Goal: Task Accomplishment & Management: Manage account settings

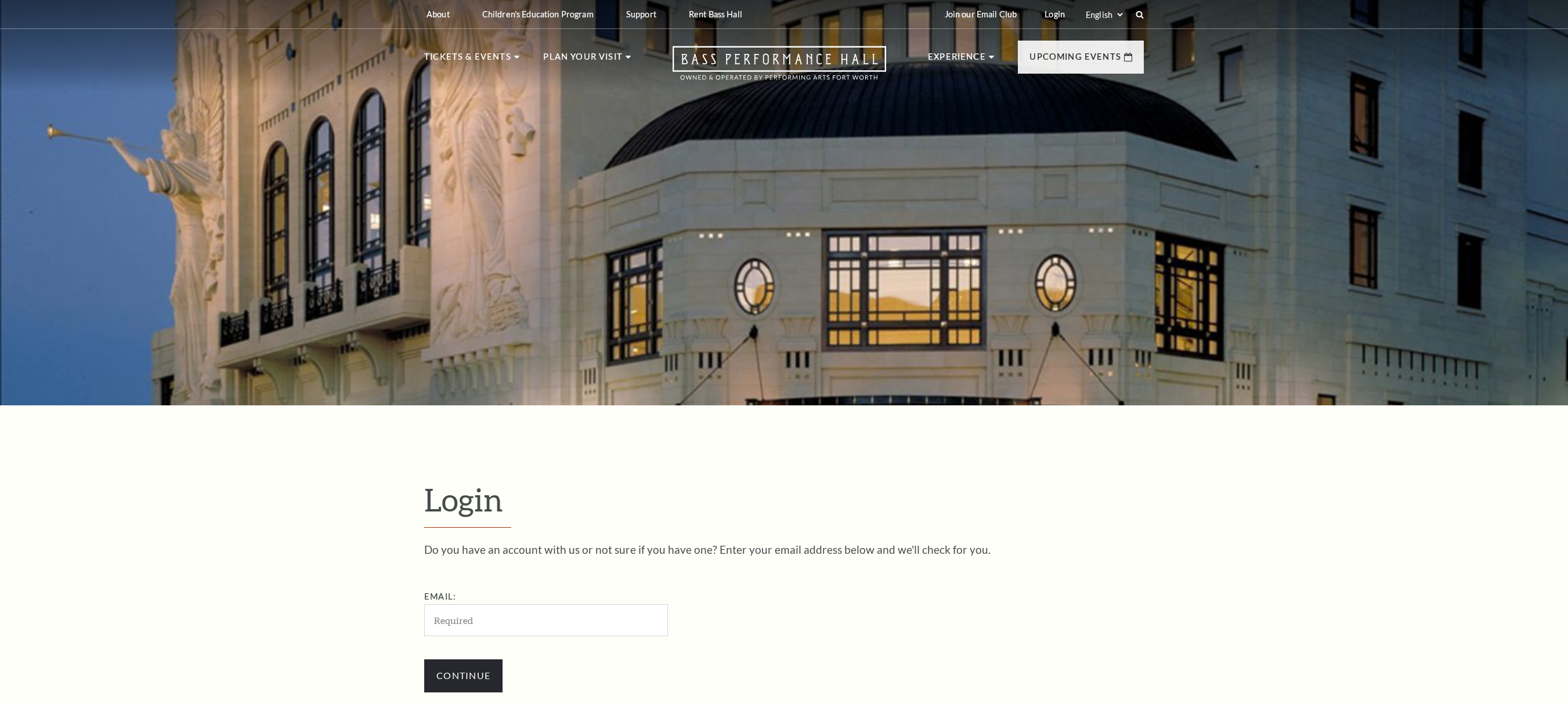
click at [512, 588] on div "Do you have an account with us or not sure if you have one? Enter your email ad…" at bounding box center [784, 624] width 720 height 160
click at [491, 621] on input "Email:" at bounding box center [546, 620] width 243 height 32
click at [581, 607] on input "Email:" at bounding box center [546, 620] width 243 height 32
paste input "4688306/mattangeles542@gmail.com"
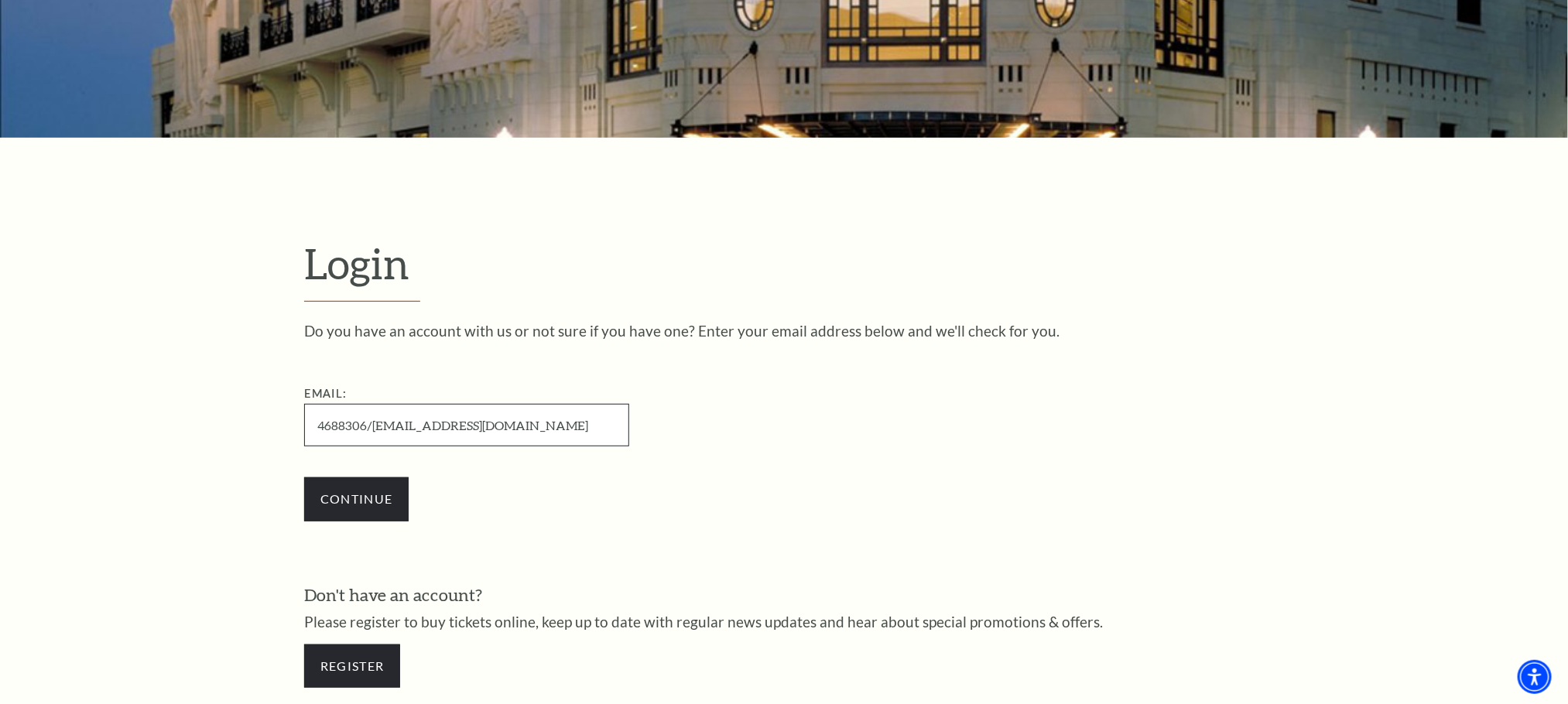
scroll to position [432, 0]
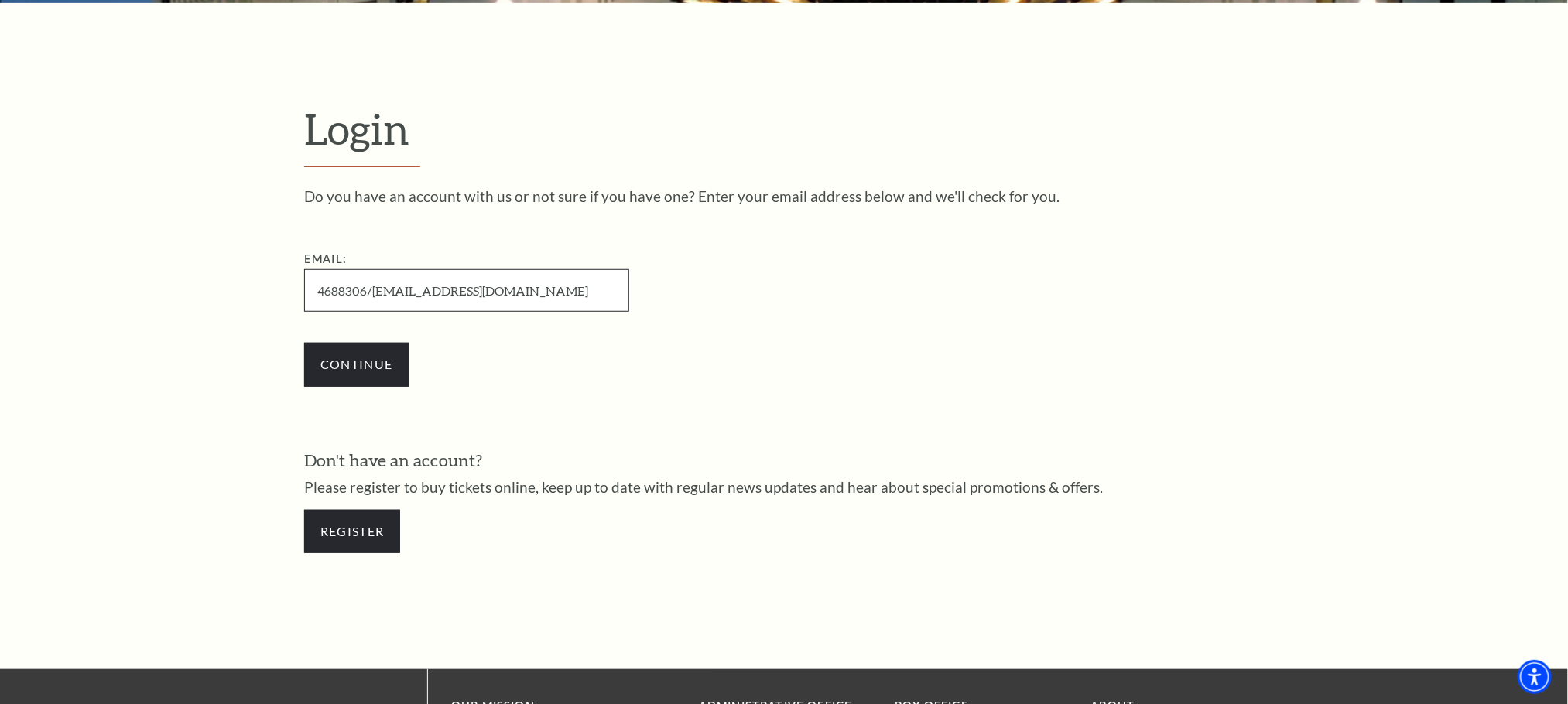
drag, startPoint x: 370, startPoint y: 284, endPoint x: -21, endPoint y: 267, distance: 391.4
type input "[EMAIL_ADDRESS][DOMAIN_NAME]"
click at [304, 343] on input "Continue" at bounding box center [356, 364] width 104 height 43
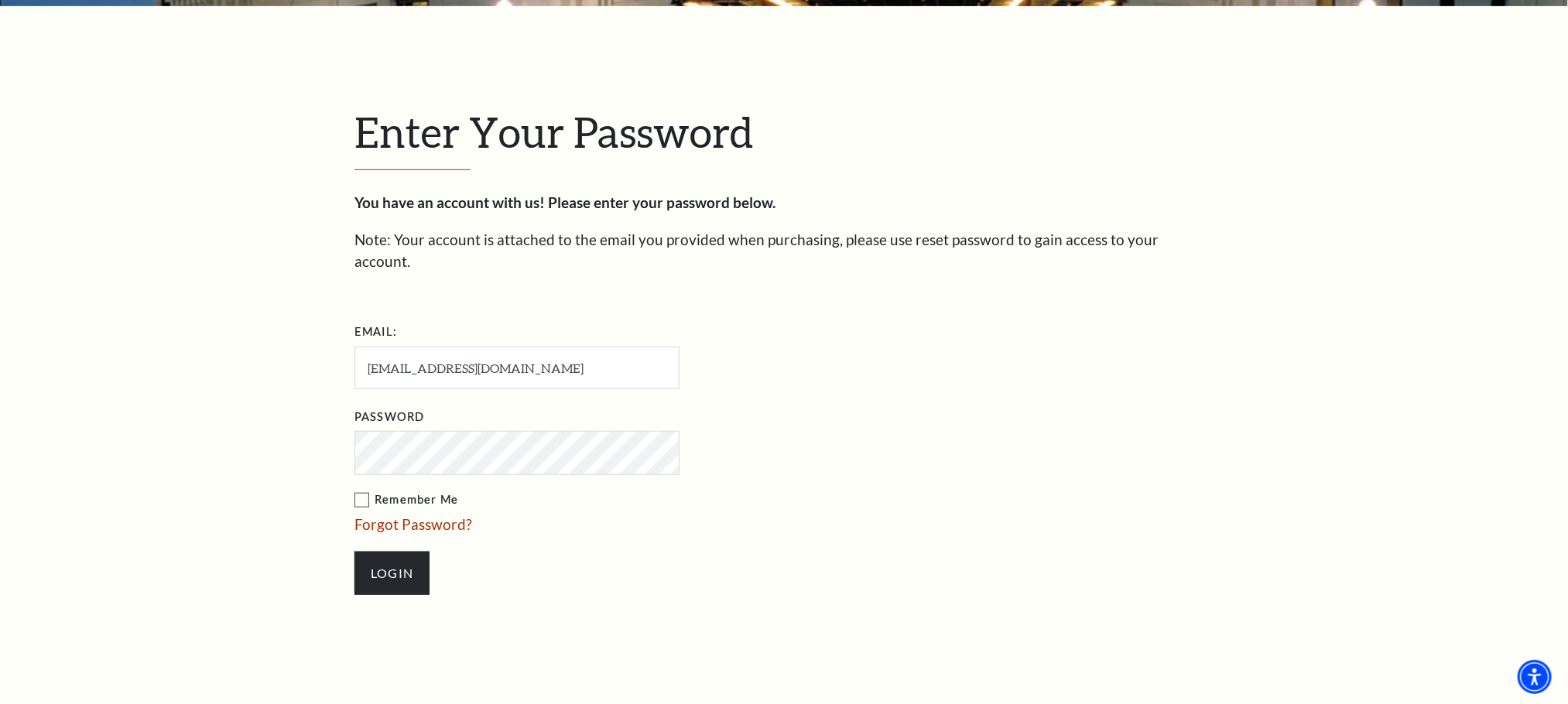
scroll to position [551, 0]
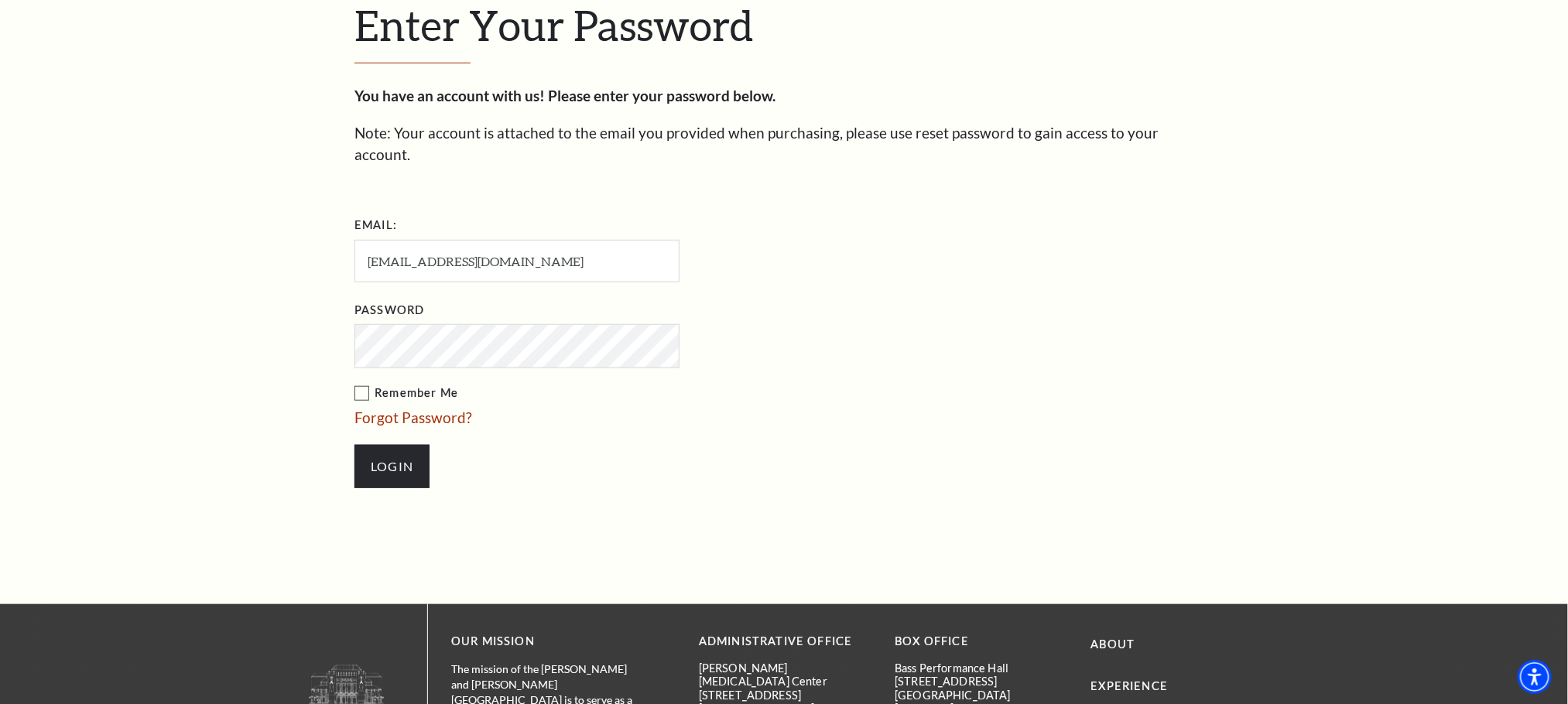
click at [354, 445] on input "Login" at bounding box center [391, 467] width 75 height 43
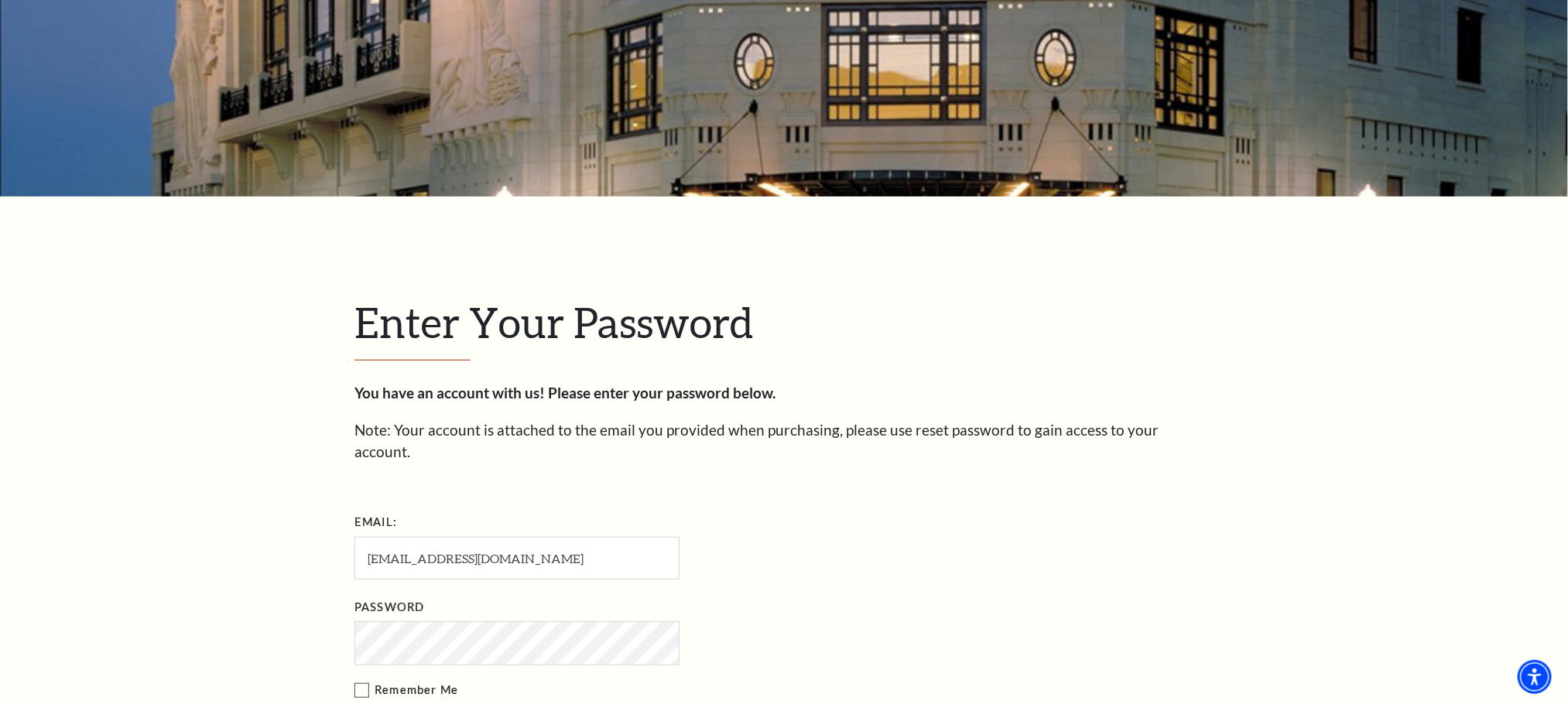
scroll to position [123, 0]
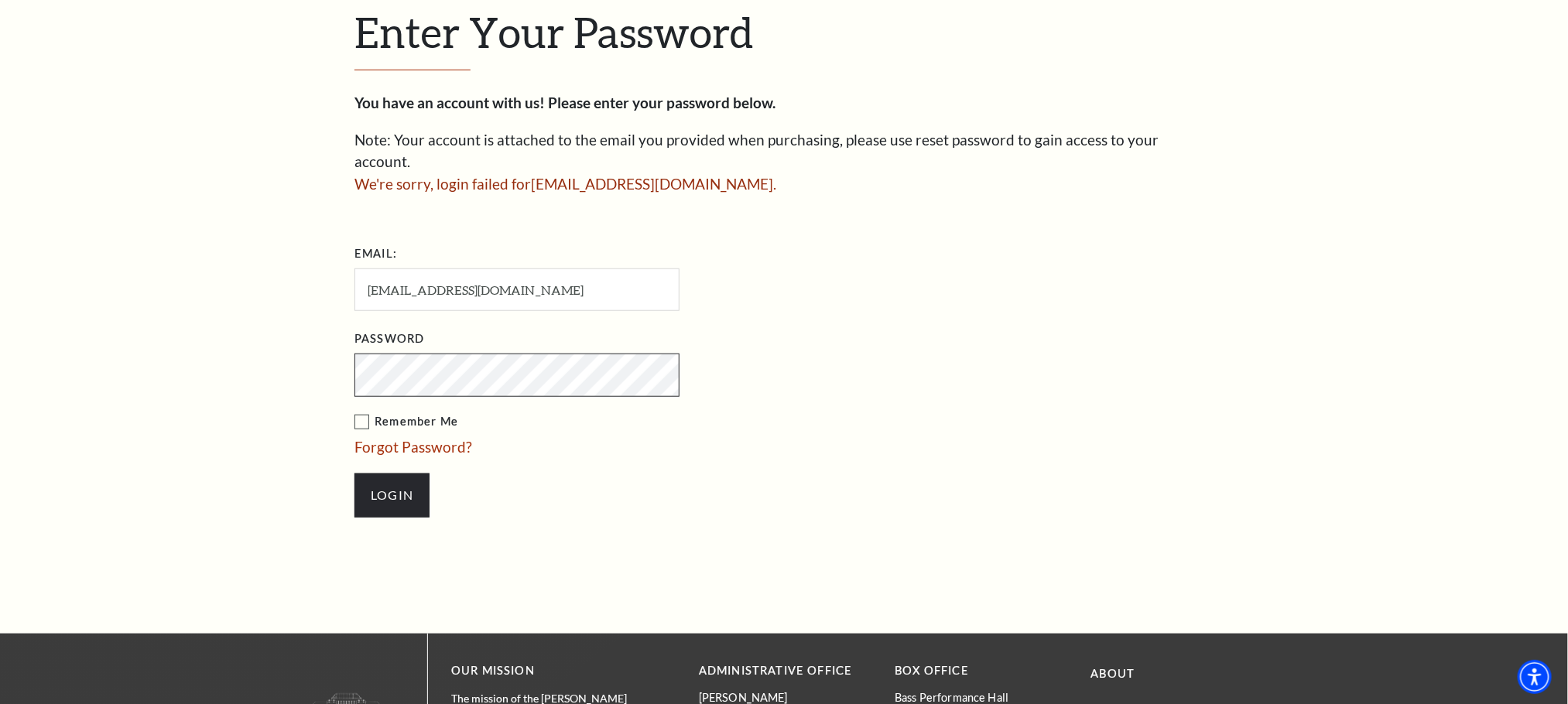
click at [354, 473] on input "Login" at bounding box center [391, 495] width 75 height 43
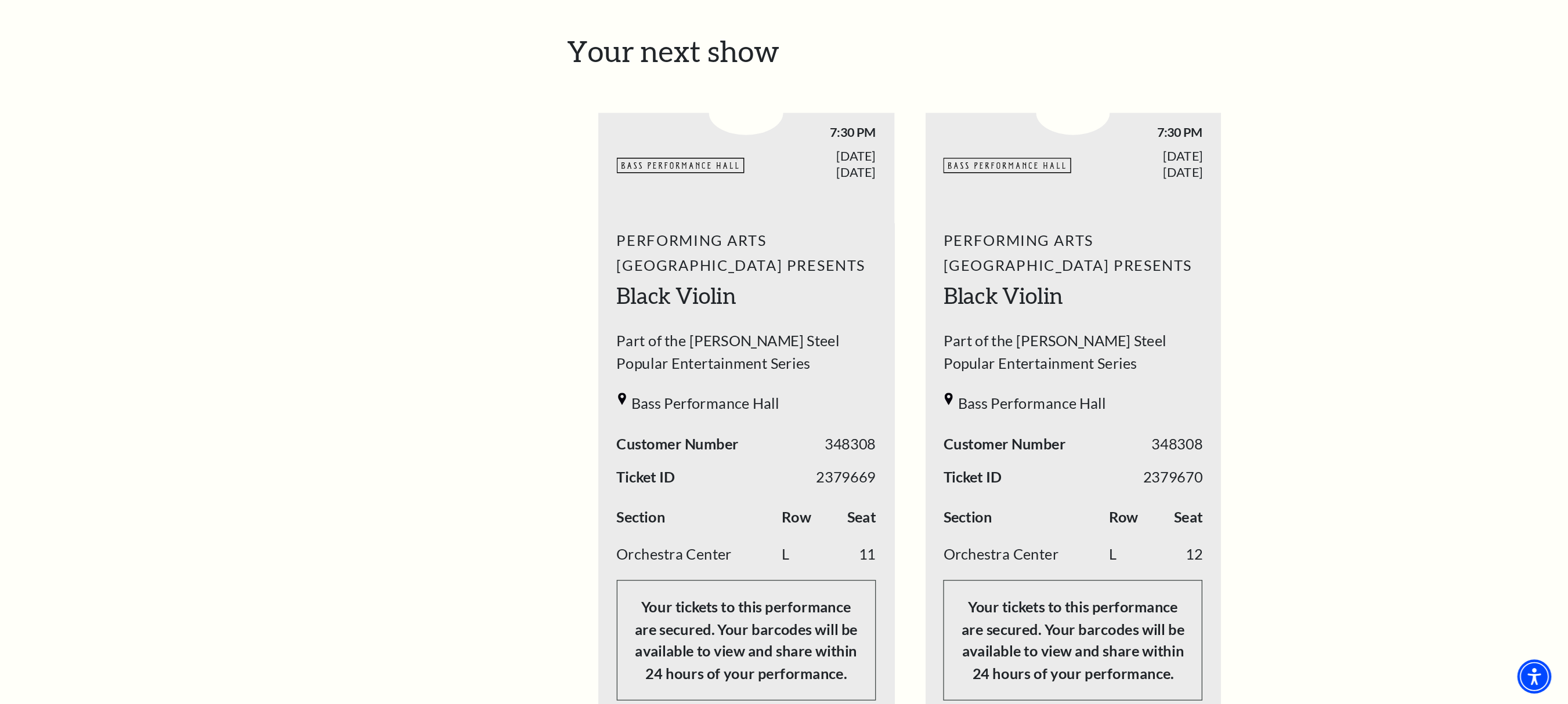
scroll to position [435, 0]
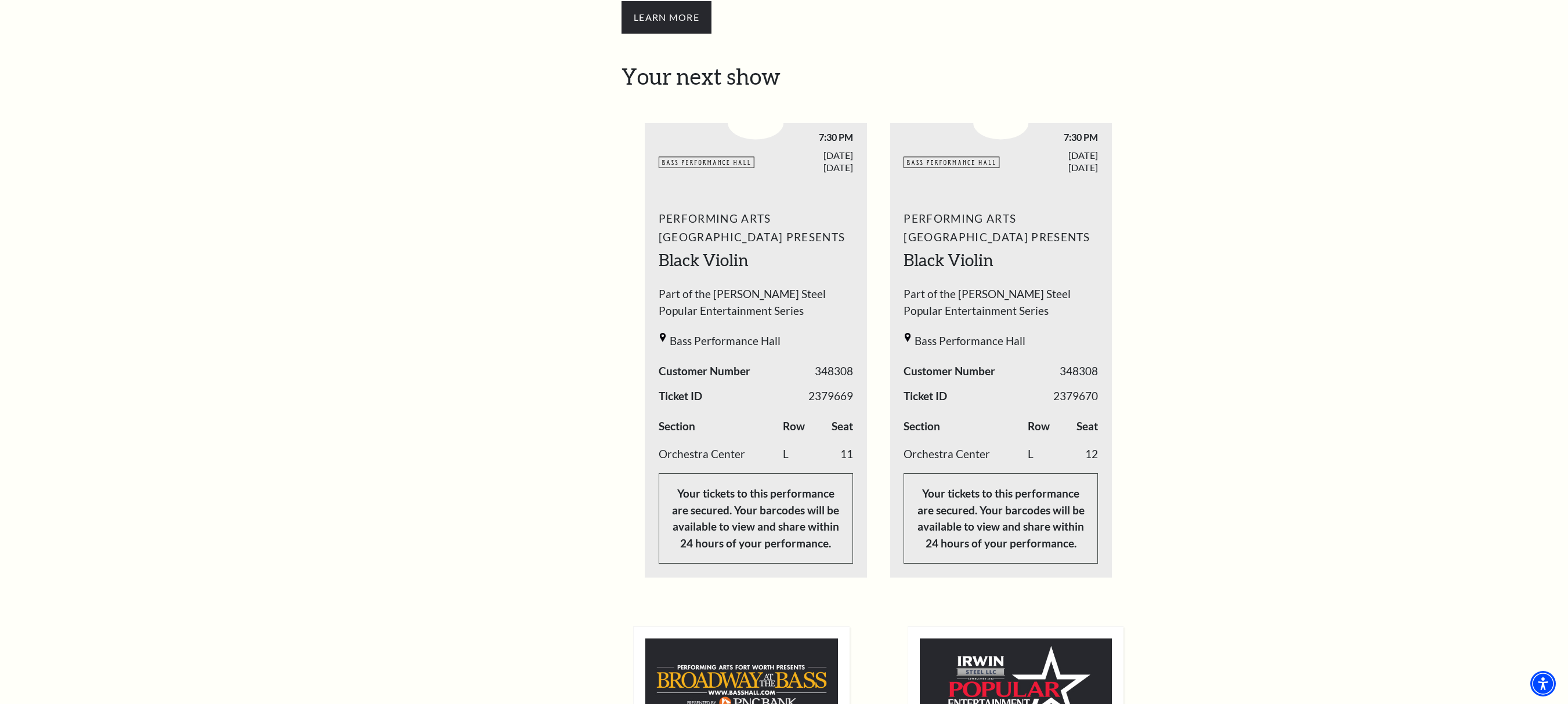
click at [1188, 264] on div "My Account Home My Profile Upcoming Performances Past Performances Loading... M…" at bounding box center [784, 413] width 1568 height 1631
